Goal: Transaction & Acquisition: Purchase product/service

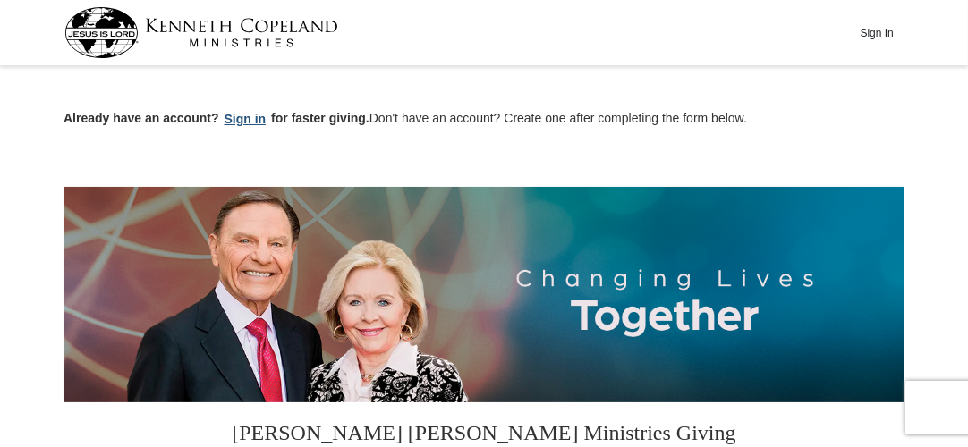
click at [240, 121] on button "Sign in" at bounding box center [245, 119] width 53 height 21
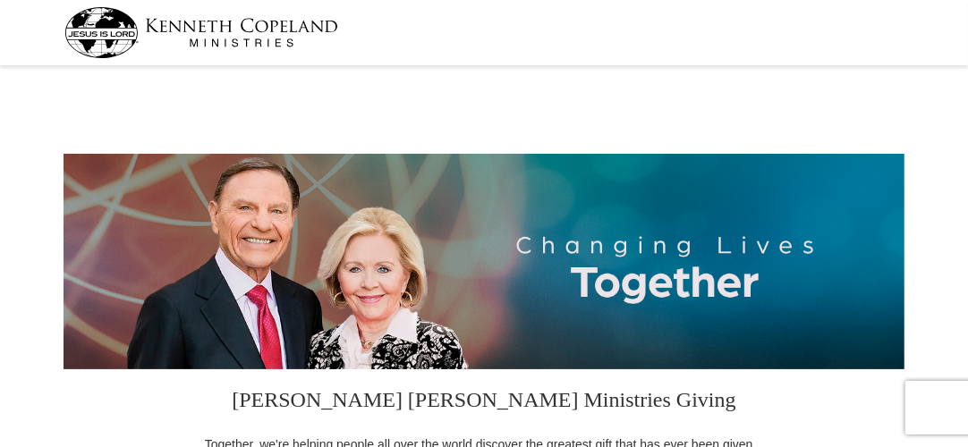
select select "NC"
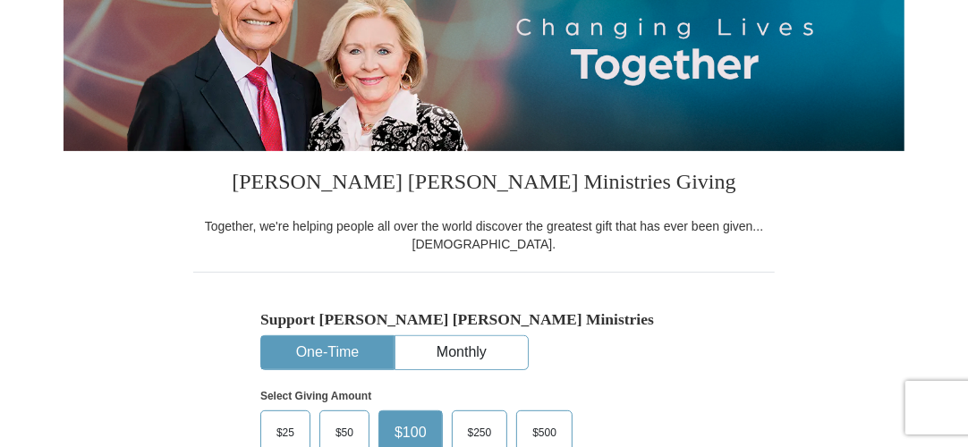
scroll to position [268, 0]
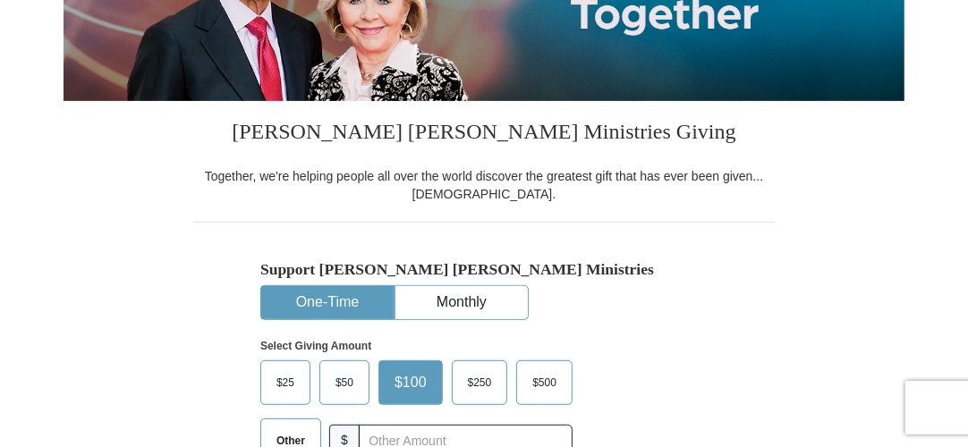
click at [331, 372] on span "$50" at bounding box center [345, 382] width 36 height 27
click at [0, 0] on input "$50" at bounding box center [0, 0] width 0 height 0
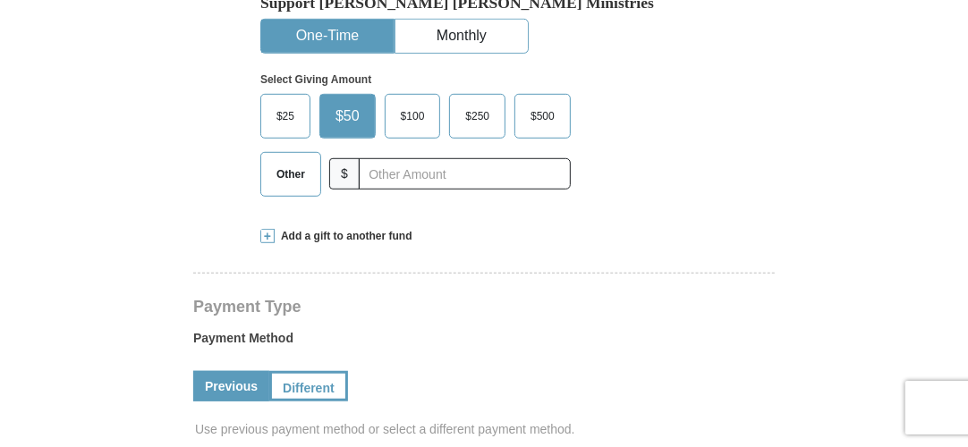
scroll to position [537, 0]
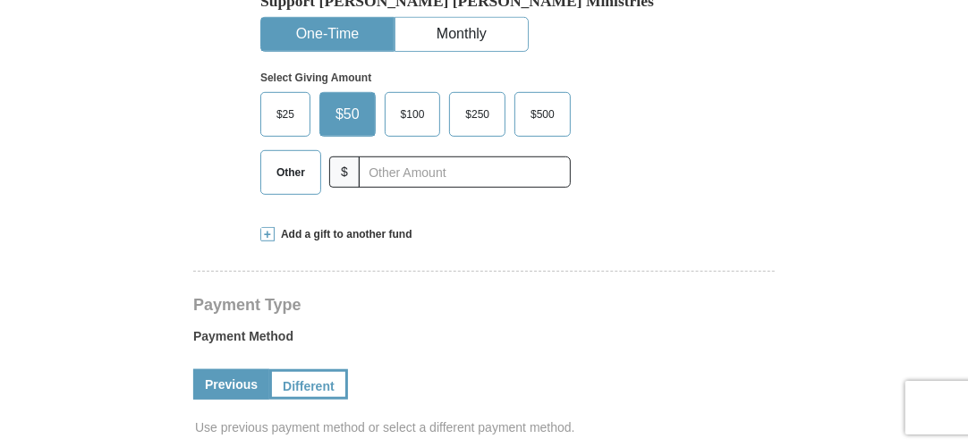
click at [240, 382] on link "Previous" at bounding box center [231, 384] width 76 height 30
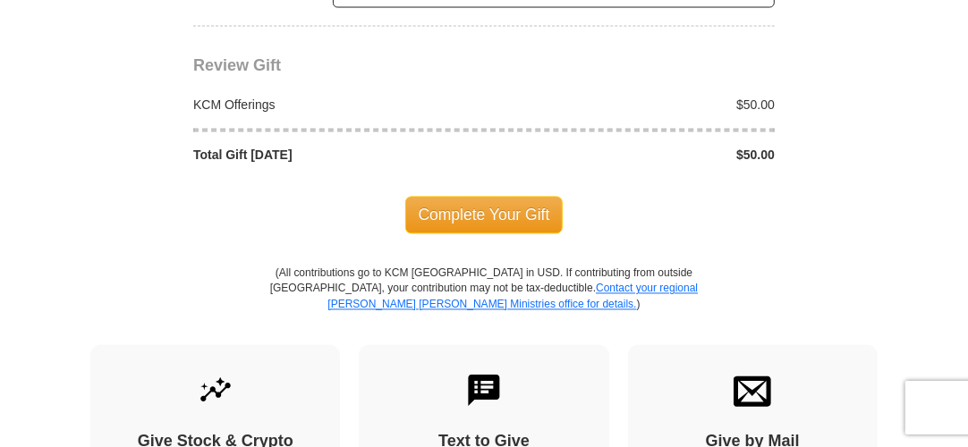
scroll to position [1610, 0]
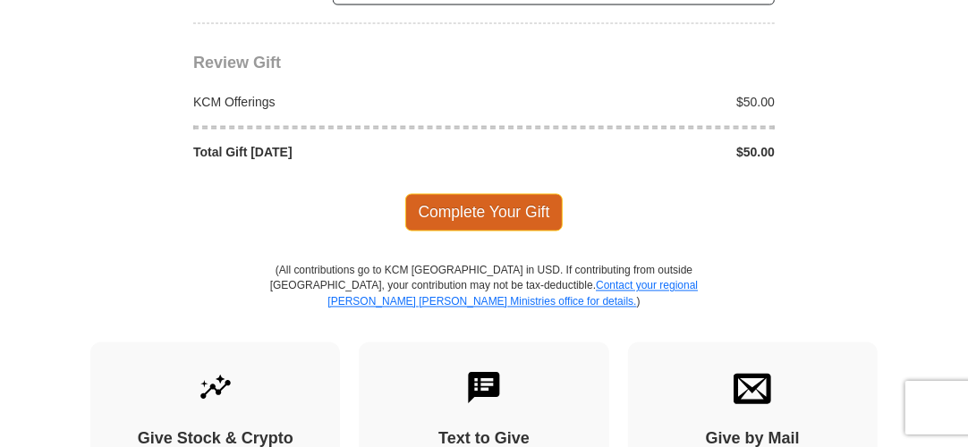
click at [449, 201] on span "Complete Your Gift" at bounding box center [484, 213] width 158 height 38
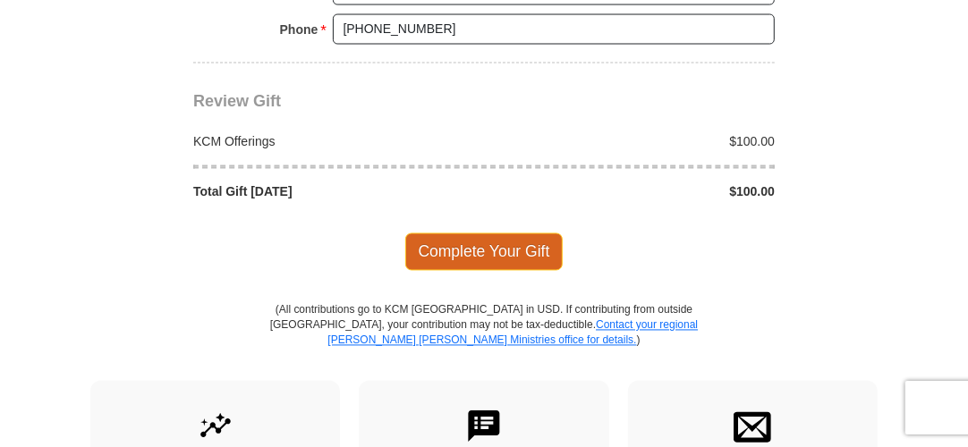
select select "NC"
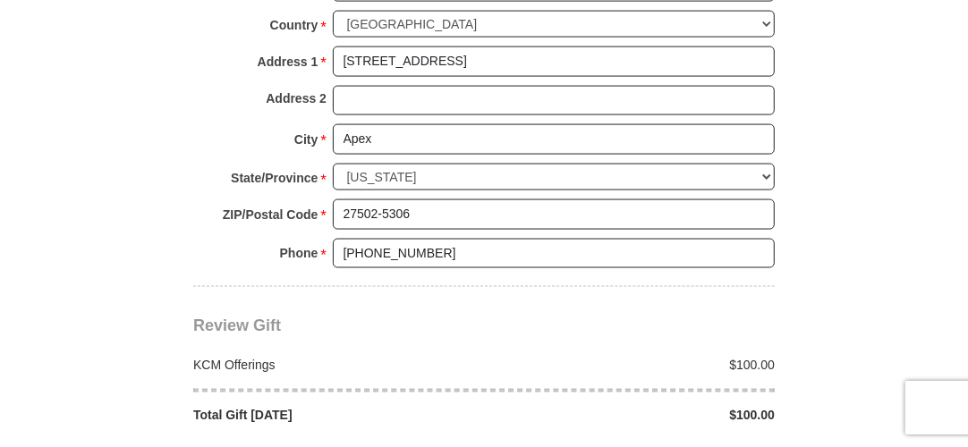
scroll to position [1521, 0]
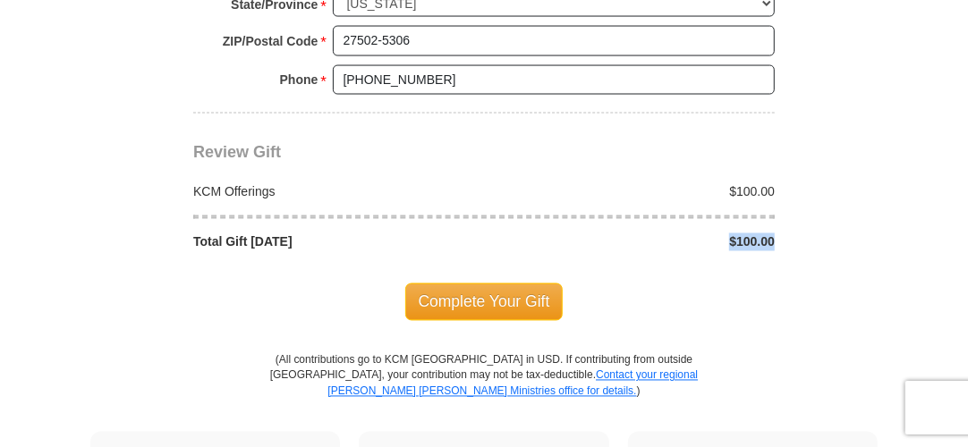
drag, startPoint x: 773, startPoint y: 220, endPoint x: 730, endPoint y: 225, distance: 43.2
click at [730, 233] on div "$100.00" at bounding box center [634, 242] width 301 height 18
drag, startPoint x: 730, startPoint y: 225, endPoint x: 691, endPoint y: 239, distance: 41.9
click at [691, 251] on div "Complete Your Gift" at bounding box center [483, 302] width 581 height 102
drag, startPoint x: 771, startPoint y: 177, endPoint x: 666, endPoint y: 190, distance: 106.3
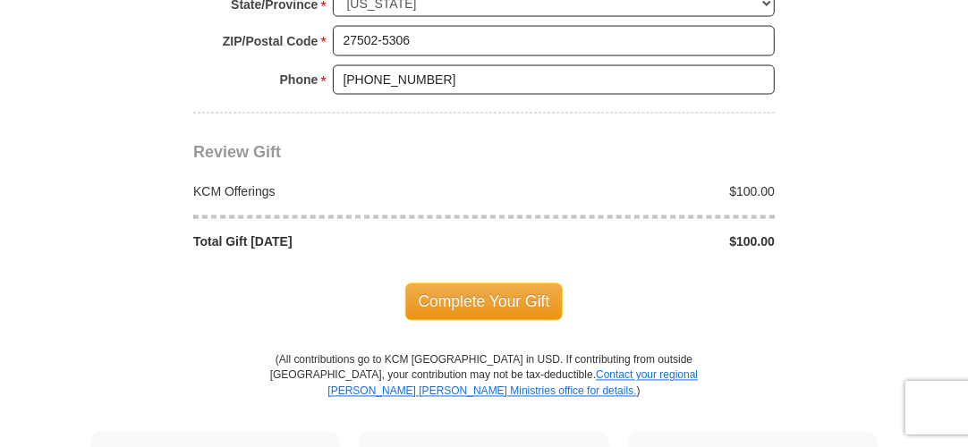
click at [666, 190] on div "KCM Offerings $100.00 Total Gift [DATE] $100.00" at bounding box center [483, 206] width 581 height 89
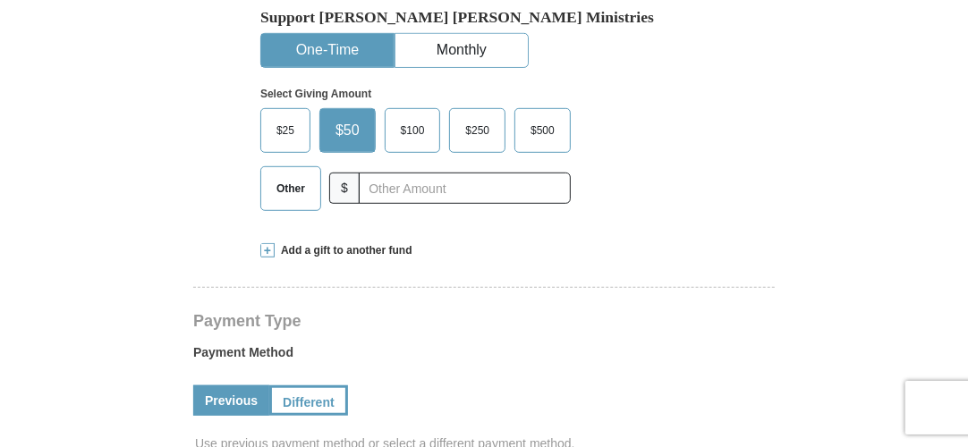
scroll to position [447, 0]
